Goal: Ask a question: Seek information or help from site administrators or community

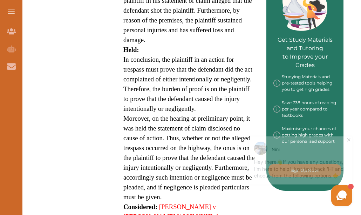
scroll to position [315, 0]
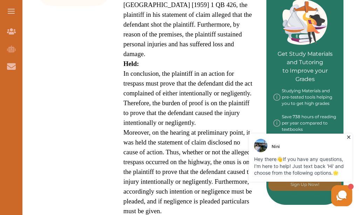
click at [281, 158] on span "👋" at bounding box center [279, 159] width 6 height 7
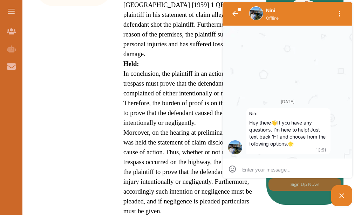
scroll to position [0, 0]
click at [248, 170] on textarea at bounding box center [287, 169] width 90 height 6
type textarea "h"
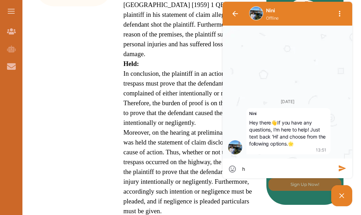
type textarea "hi"
type textarea "hie"
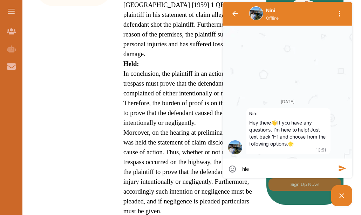
click at [341, 167] on icon "button" at bounding box center [342, 168] width 7 height 6
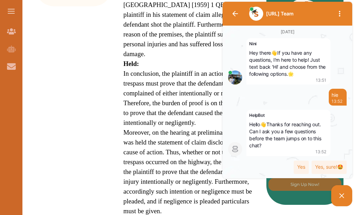
click at [343, 194] on icon at bounding box center [341, 195] width 5 height 5
drag, startPoint x: 343, startPoint y: 194, endPoint x: 518, endPoint y: 194, distance: 175.2
click at [354, 194] on div "[URL] Team [DATE] [PERSON_NAME] Hey there 👋 If you have any questions, I'm here…" at bounding box center [287, 104] width 133 height 208
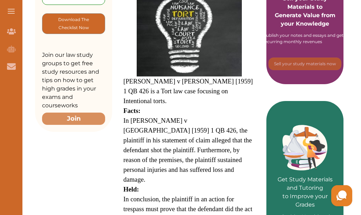
scroll to position [175, 0]
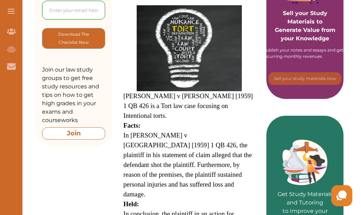
click at [75, 129] on button "Join" at bounding box center [73, 133] width 63 height 12
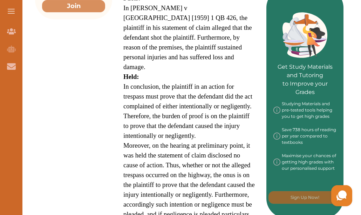
scroll to position [315, 0]
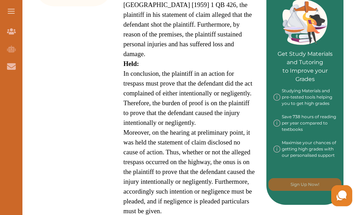
click at [341, 195] on use at bounding box center [341, 195] width 10 height 10
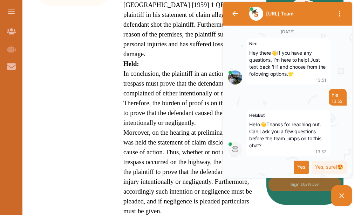
click at [300, 167] on div "Yes" at bounding box center [301, 166] width 15 height 13
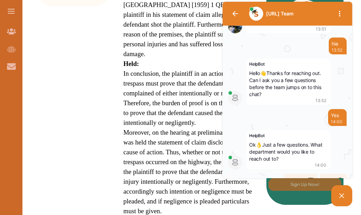
scroll to position [61, 0]
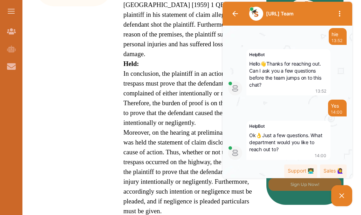
click at [277, 171] on div "Support 👨‍💻 Sales 🙋‍♀️" at bounding box center [287, 169] width 118 height 18
click at [290, 171] on div "Support 👨‍💻" at bounding box center [300, 170] width 33 height 13
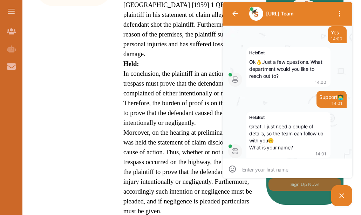
scroll to position [0, 0]
type textarea "c"
type textarea "ca"
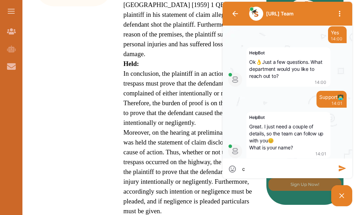
type textarea "ca"
type textarea "cat"
type textarea "cath"
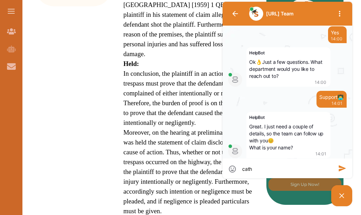
type textarea "cathe"
type textarea "[PERSON_NAME]"
type textarea "catheri"
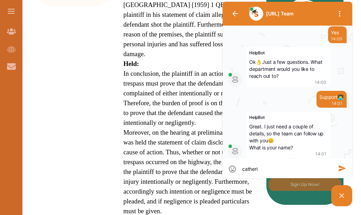
type textarea "catheri"
type textarea "[PERSON_NAME]"
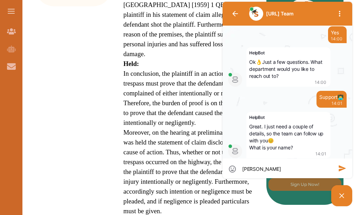
type textarea "[PERSON_NAME]"
click at [343, 169] on icon "button" at bounding box center [342, 168] width 7 height 6
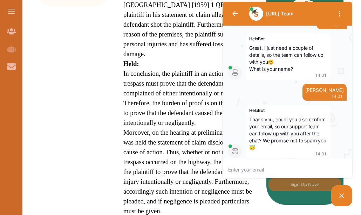
scroll to position [0, 0]
type textarea "C"
type textarea "CA"
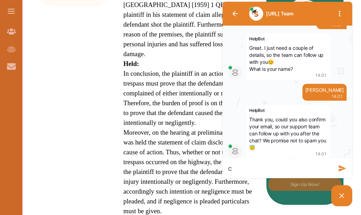
type textarea "CA"
type textarea "CAT"
type textarea "CATH"
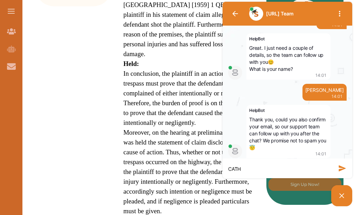
type textarea "CAT"
type textarea "CA"
type textarea "C"
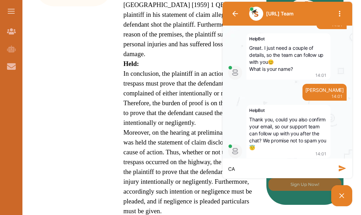
type textarea "C"
type textarea "c"
type textarea "ct"
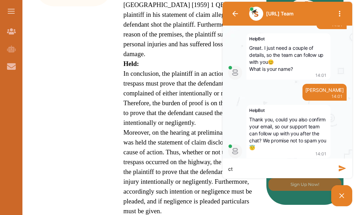
type textarea "cth"
type textarea "cthe"
type textarea "cther"
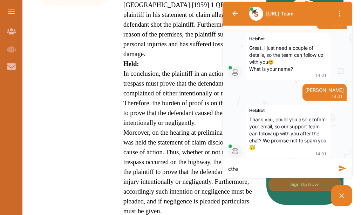
type textarea "cther"
type textarea "ctheri"
type textarea "ctherin"
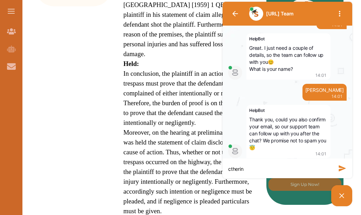
type textarea "ctherine"
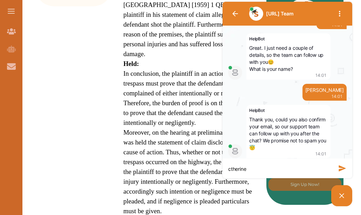
type textarea "ctherine"
type textarea "ctherinek"
type textarea "ctherinekp"
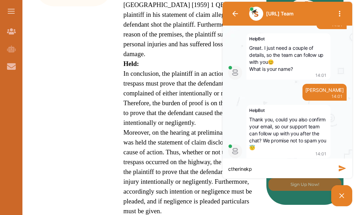
type textarea "ctherinekph"
type textarea "ctherinekphi"
type textarea "ctherinekphir"
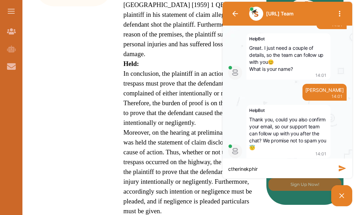
type textarea "ctherinekphir"
type textarea "ctherinekphiri"
type textarea "ctherinekphiri1"
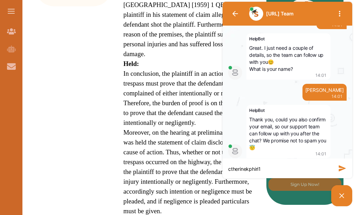
type textarea "ctherinekphiri12"
type textarea "ctherinekphiri1"
type textarea "ctherinekphiri1@"
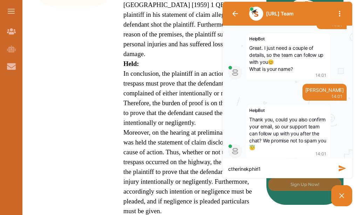
type textarea "ctherinekphiri1@"
type textarea "ctherinekphiri1@ g"
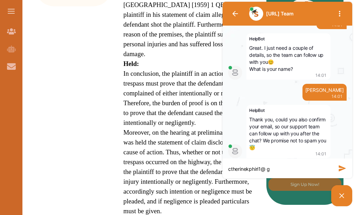
type textarea "ctherinekphiri1@ gm"
type textarea "ctherinekphiri1@ gma"
type textarea "ctherinekphiri1@ gmai"
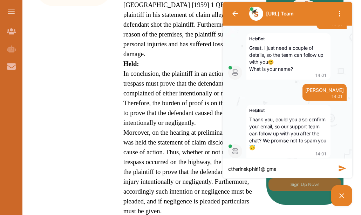
type textarea "ctherinekphiri1@ gmai"
type textarea "ctherinekphiri1@ gmail"
type textarea "ctherinekphiri1@ gmail."
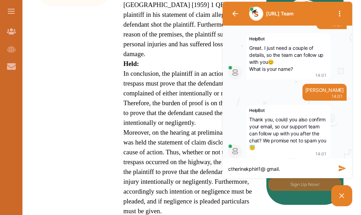
type textarea "ctherinekphiri1@ gmail.c"
type textarea "ctherinekphiri1@ [DOMAIN_NAME]"
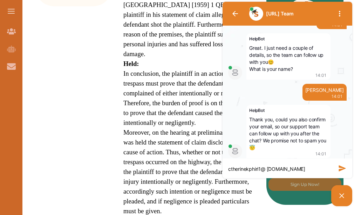
type textarea "ctherinekphiri1@ [DOMAIN_NAME]"
click at [228, 166] on textarea "ctherinekphiri1@ [DOMAIN_NAME]" at bounding box center [280, 168] width 104 height 7
click at [231, 169] on textarea "ctherinekphiri1@ [DOMAIN_NAME]" at bounding box center [280, 168] width 104 height 7
type textarea "therinekphiri1@ [DOMAIN_NAME]"
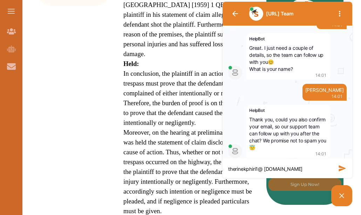
type textarea "atherinekphiri1@ [DOMAIN_NAME]"
type textarea "therinekphiri1@ [DOMAIN_NAME]"
type textarea "ctherinekphiri1@ [DOMAIN_NAME]"
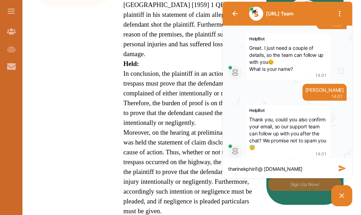
type textarea "ctherinekphiri1@ [DOMAIN_NAME]"
type textarea "catherinekphiri1@ [DOMAIN_NAME]"
click at [342, 167] on icon "button" at bounding box center [342, 168] width 7 height 6
click at [281, 169] on textarea "catherinekphiri1@ [DOMAIN_NAME]" at bounding box center [280, 168] width 104 height 7
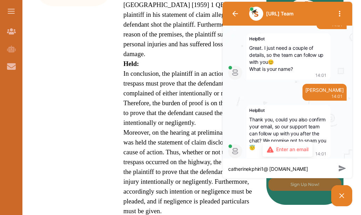
type textarea "catherinekphiri1@ [DOMAIN_NAME]"
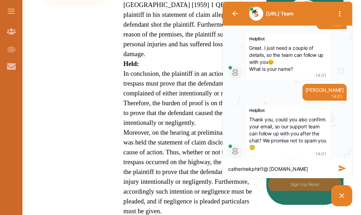
type textarea "catherinekphiri1@ [DOMAIN_NAME]"
type textarea "catherinekphiri1@ .com"
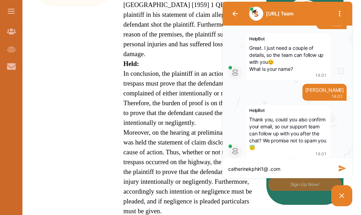
type textarea "catherinekphiri1@ [DOMAIN_NAME]"
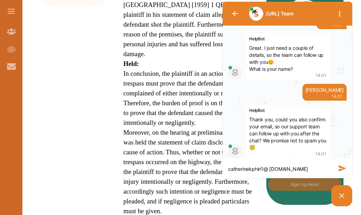
type textarea "catherinekphiri1@ [DOMAIN_NAME]"
click at [339, 168] on icon "button" at bounding box center [342, 168] width 8 height 8
click at [261, 169] on textarea "catherinekphiri1@ [DOMAIN_NAME]" at bounding box center [280, 168] width 104 height 7
type textarea "catherinekphir1@ [DOMAIN_NAME]"
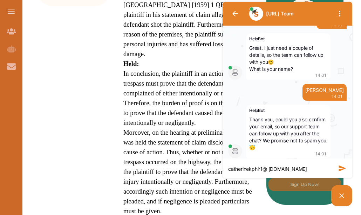
type textarea "catherinekphi1@ [DOMAIN_NAME]"
type textarea "catherinekph1@ [DOMAIN_NAME]"
type textarea "catherinekp1@ [DOMAIN_NAME]"
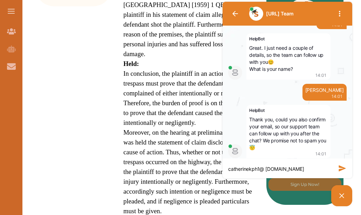
type textarea "catherinekp1@ [DOMAIN_NAME]"
type textarea "catherinek1@ [DOMAIN_NAME]"
type textarea "catherine1@ [DOMAIN_NAME]"
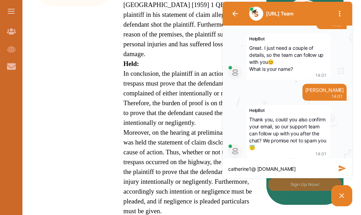
type textarea "catherin1@ [DOMAIN_NAME]"
type textarea "catheri1@ [DOMAIN_NAME]"
type textarea "cather1@ [DOMAIN_NAME]"
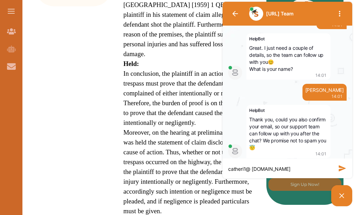
type textarea "cather1@ [DOMAIN_NAME]"
type textarea "cathe1@ [DOMAIN_NAME]"
type textarea "cath1@ [DOMAIN_NAME]"
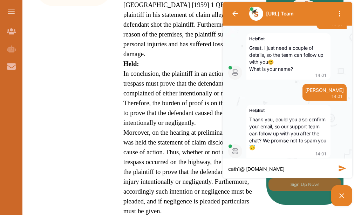
type textarea "cat1@ [DOMAIN_NAME]"
type textarea "ca1@ [DOMAIN_NAME]"
type textarea "c1@ [DOMAIN_NAME]"
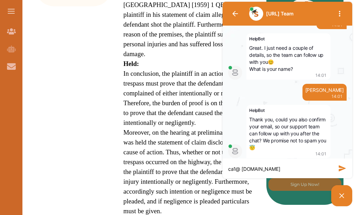
type textarea "c1@ [DOMAIN_NAME]"
type textarea "ck1@ [DOMAIN_NAME]"
type textarea "cka1@ [DOMAIN_NAME]"
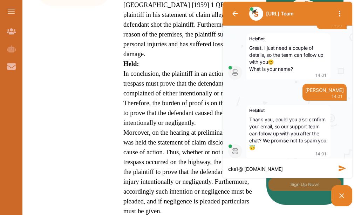
type textarea "ckas1@ [DOMAIN_NAME]"
type textarea "ckaso1@ [DOMAIN_NAME]"
type textarea "ckasot1@ [DOMAIN_NAME]"
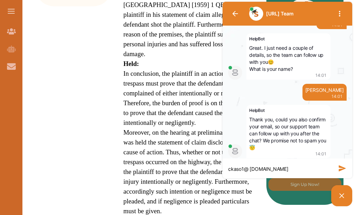
type textarea "ckasot1@ [DOMAIN_NAME]"
type textarea "ckasote1@ [DOMAIN_NAME]"
click at [341, 171] on icon "button" at bounding box center [342, 168] width 8 height 8
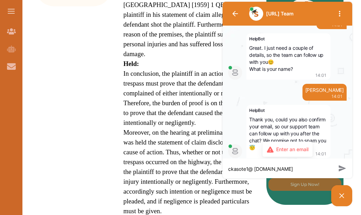
click at [298, 147] on span "Enter an email" at bounding box center [292, 149] width 32 height 7
click at [270, 147] on icon at bounding box center [270, 149] width 7 height 6
click at [268, 168] on textarea "ckasote1@ [DOMAIN_NAME]" at bounding box center [280, 168] width 104 height 7
click at [303, 144] on div "Enter an email" at bounding box center [287, 149] width 50 height 15
click at [271, 149] on icon at bounding box center [270, 149] width 7 height 6
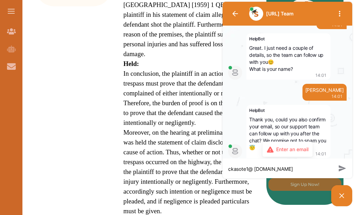
click at [338, 164] on div "ckasote1@ [DOMAIN_NAME] ckasote1@ [DOMAIN_NAME]" at bounding box center [287, 168] width 130 height 20
click at [280, 168] on textarea "ckasote1@ [DOMAIN_NAME]" at bounding box center [280, 168] width 104 height 7
click at [342, 196] on icon at bounding box center [341, 195] width 5 height 5
